Goal: Navigation & Orientation: Find specific page/section

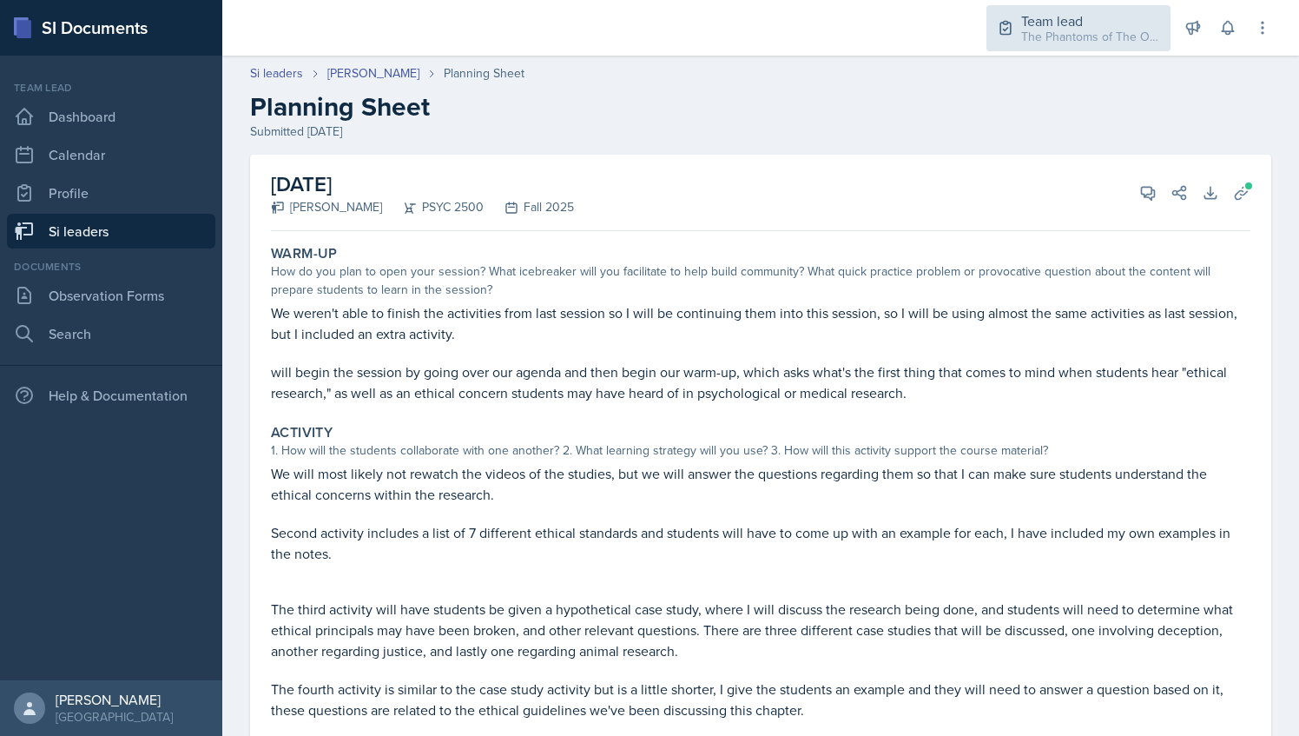
click at [1082, 19] on div "Team lead" at bounding box center [1090, 20] width 139 height 21
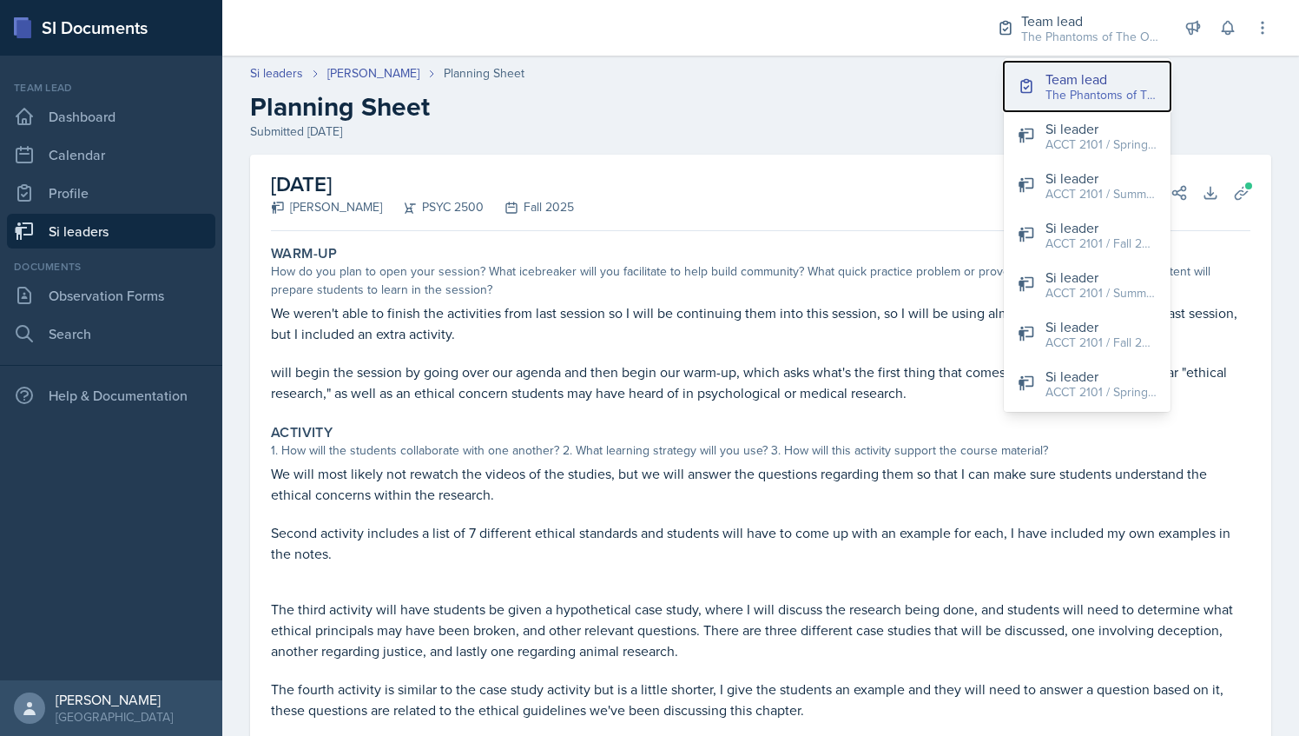
click at [1083, 69] on div "Team lead" at bounding box center [1101, 79] width 111 height 21
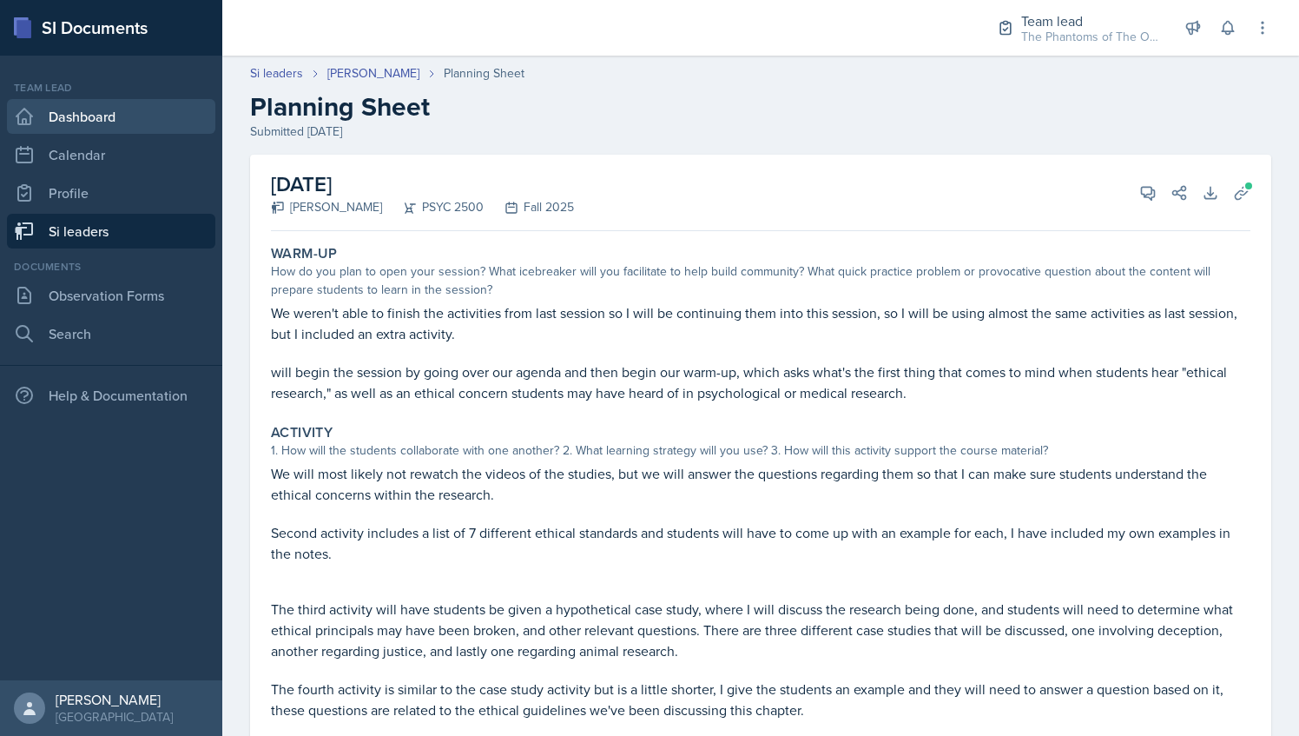
click at [148, 131] on link "Dashboard" at bounding box center [111, 116] width 208 height 35
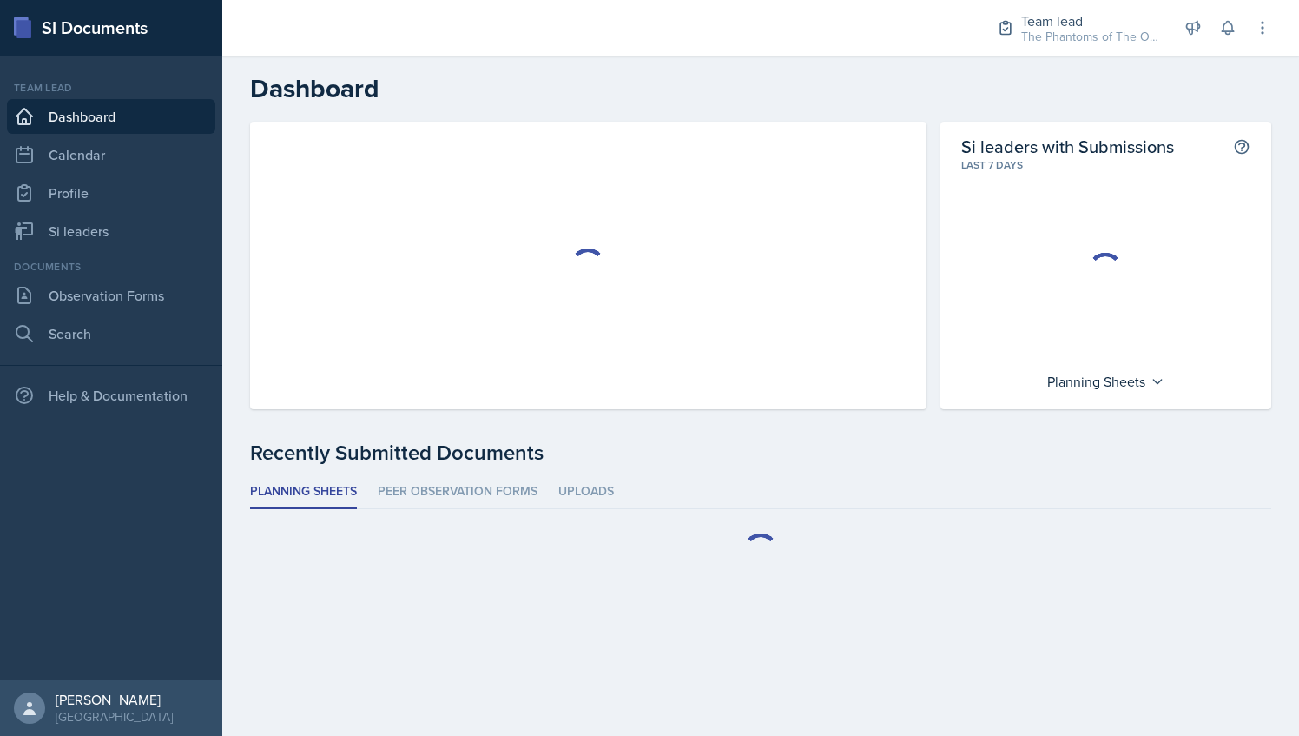
click at [148, 131] on link "Dashboard" at bounding box center [111, 116] width 208 height 35
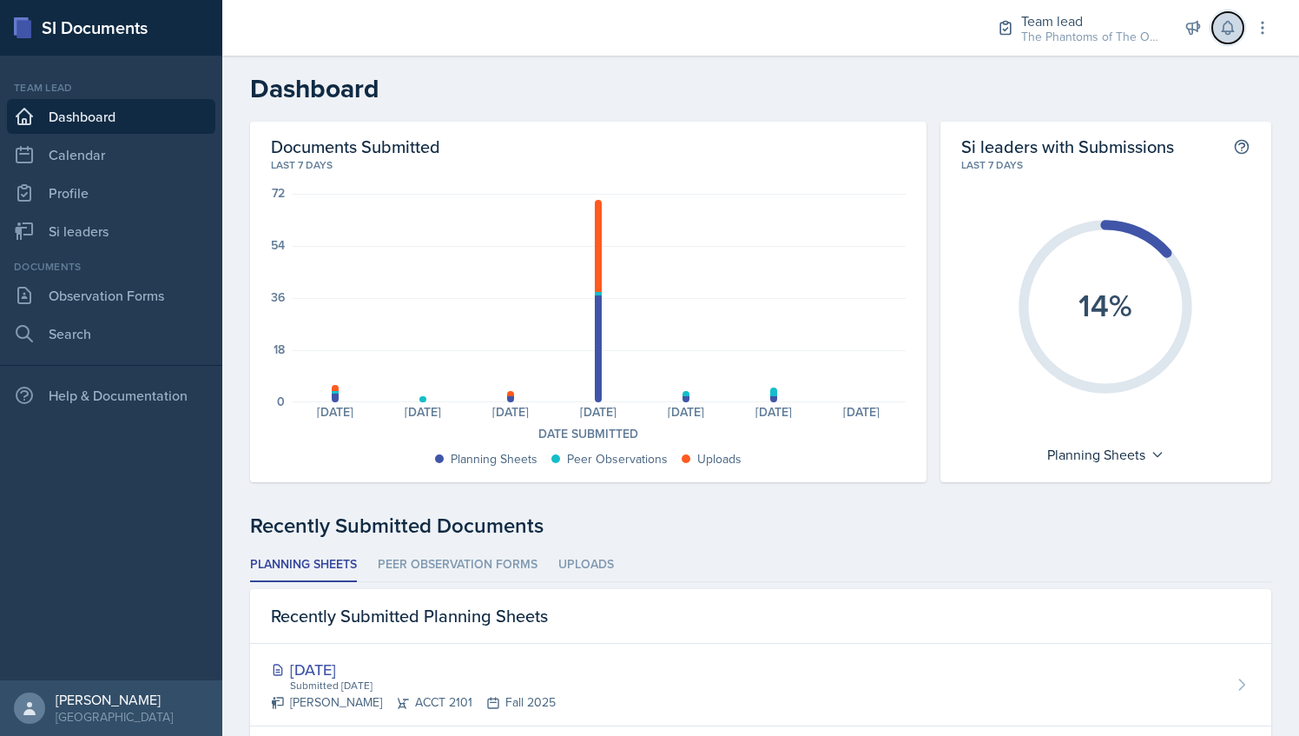
click at [1228, 15] on button at bounding box center [1227, 27] width 31 height 31
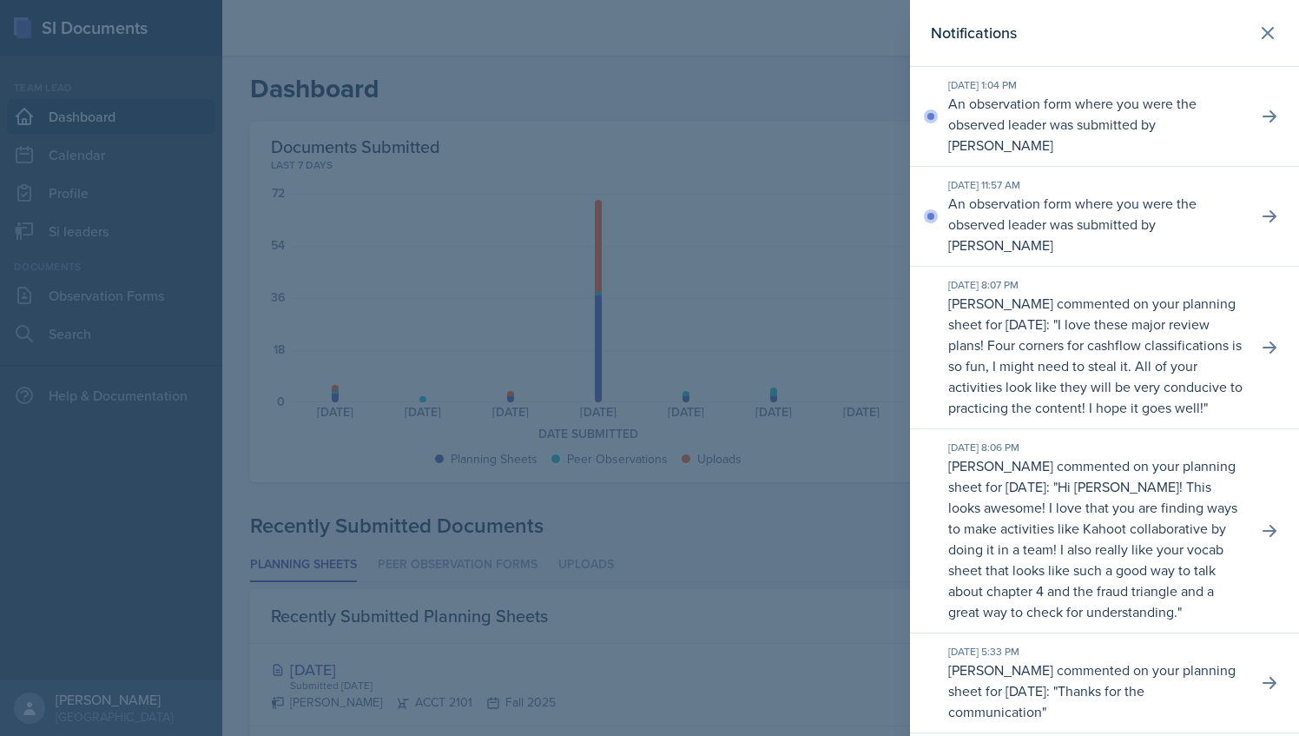
click at [696, 116] on div at bounding box center [649, 368] width 1299 height 736
